Goal: Task Accomplishment & Management: Manage account settings

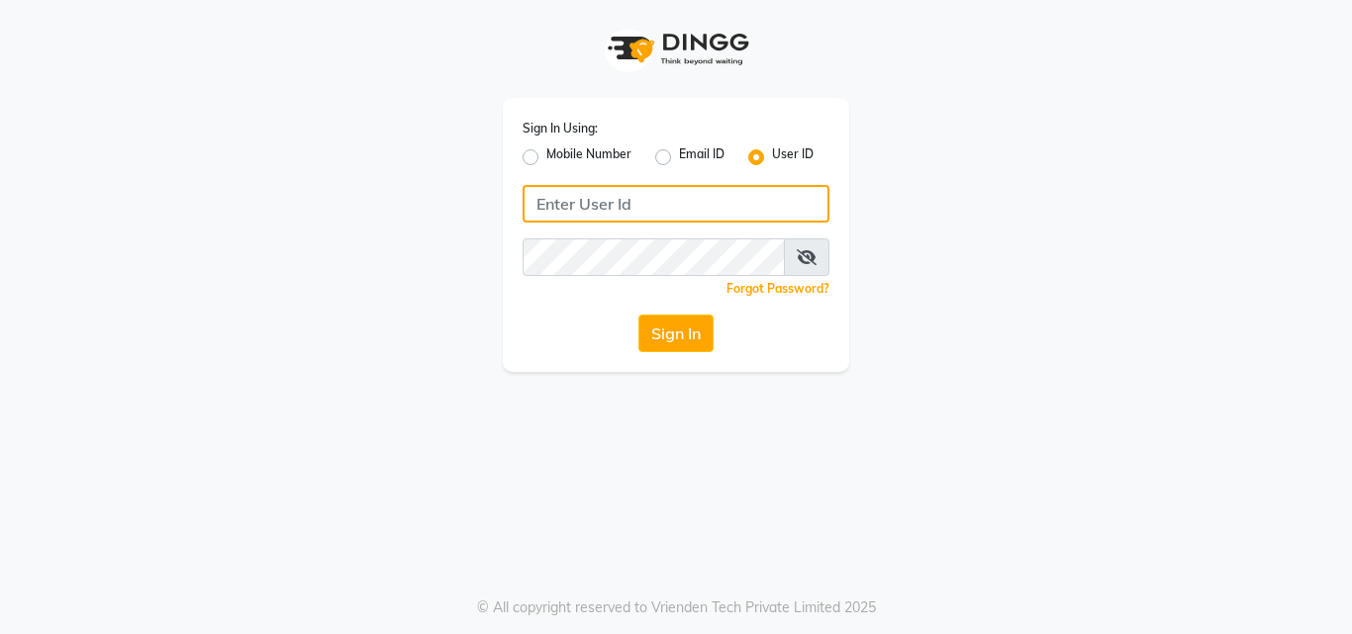
click at [573, 206] on input "Username" at bounding box center [676, 204] width 307 height 38
click at [551, 206] on input "Username" at bounding box center [676, 204] width 307 height 38
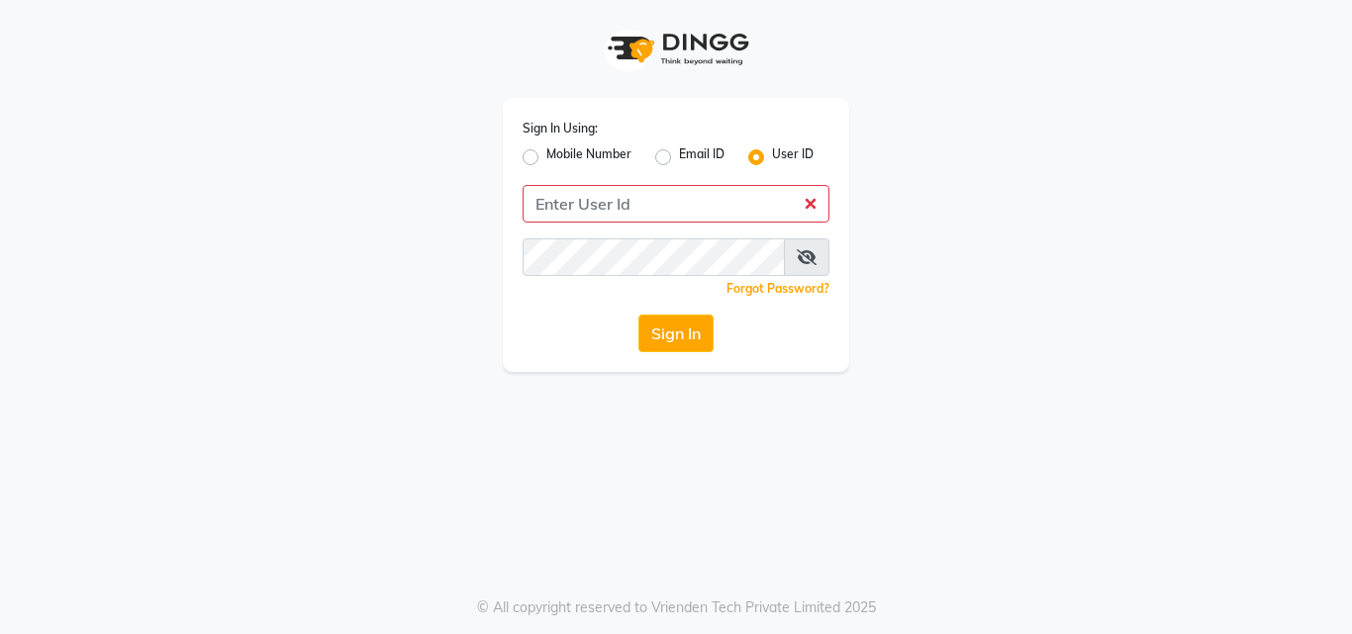
click at [546, 154] on label "Mobile Number" at bounding box center [588, 157] width 85 height 24
click at [546, 154] on input "Mobile Number" at bounding box center [552, 151] width 13 height 13
radio input "true"
radio input "false"
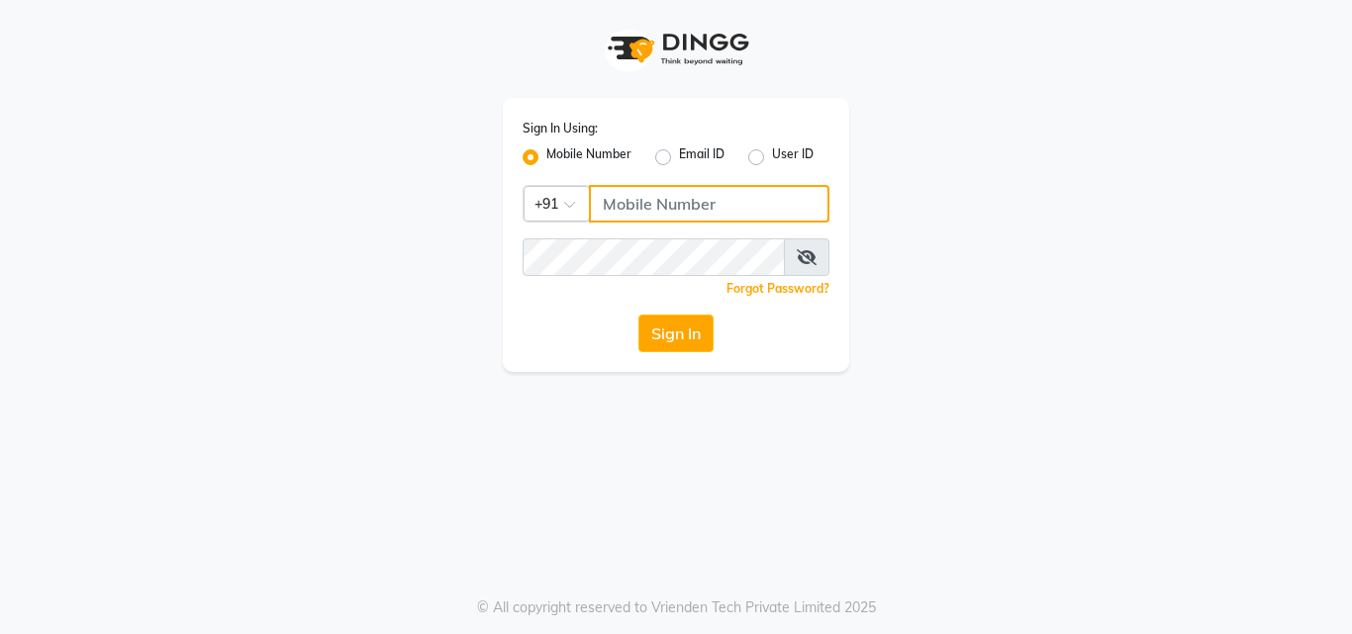
click at [635, 211] on input "Username" at bounding box center [709, 204] width 241 height 38
click at [706, 361] on div "Sign In Using: Mobile Number Email ID User ID Country Code × +91 Remember me Fo…" at bounding box center [676, 235] width 346 height 274
click at [718, 207] on input "Username" at bounding box center [709, 204] width 241 height 38
click at [619, 205] on input "Username" at bounding box center [709, 204] width 241 height 38
click at [679, 156] on label "Email ID" at bounding box center [702, 157] width 46 height 24
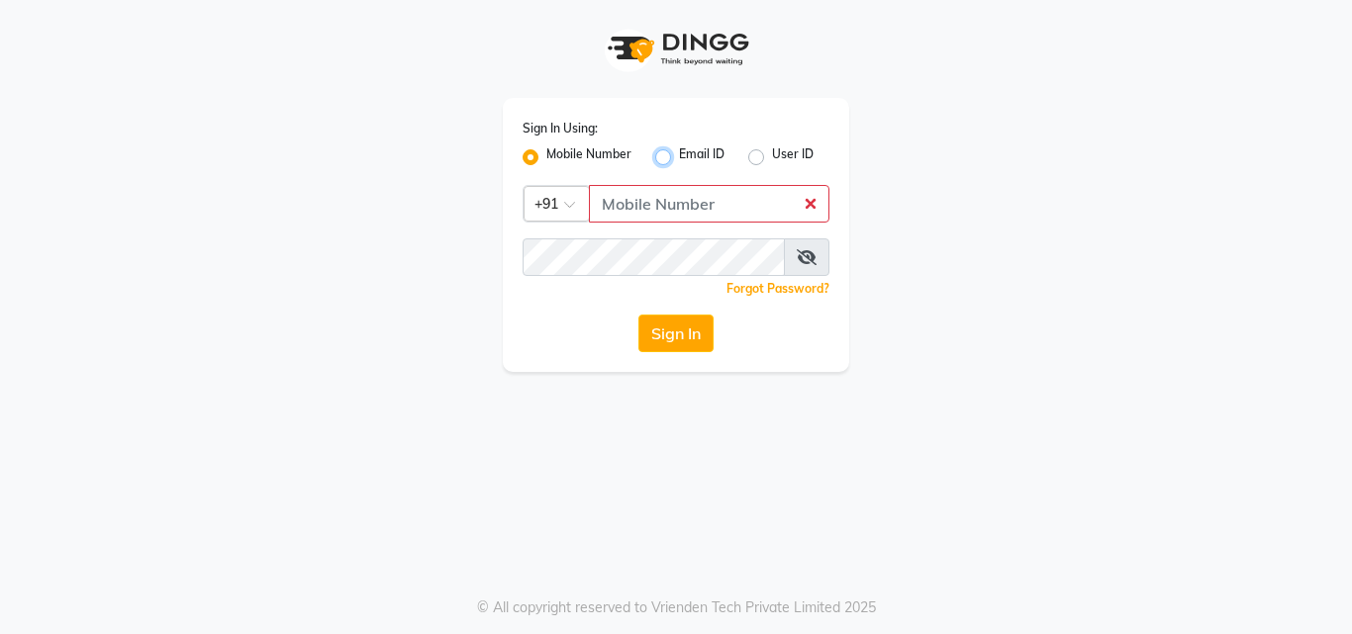
click at [679, 156] on input "Email ID" at bounding box center [685, 151] width 13 height 13
radio input "true"
click at [679, 156] on label "Email ID" at bounding box center [702, 157] width 46 height 24
click at [679, 156] on input "Email ID" at bounding box center [685, 151] width 13 height 13
radio input "false"
